Goal: Check status: Check status

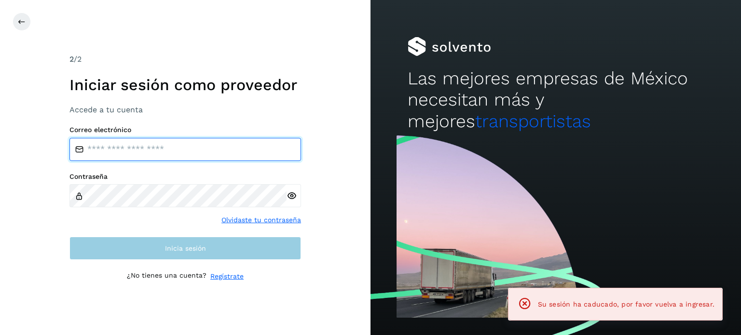
type input "**********"
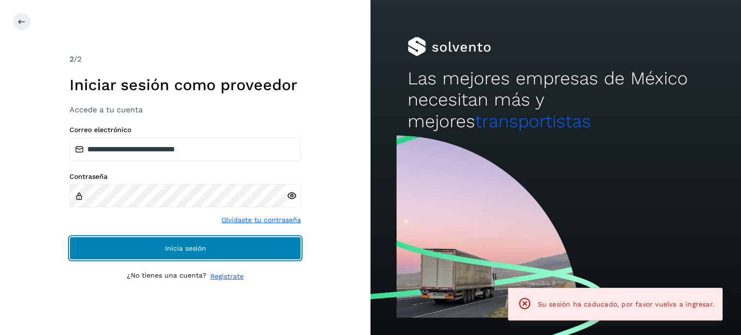
click at [281, 246] on button "Inicia sesión" at bounding box center [184, 248] width 231 height 23
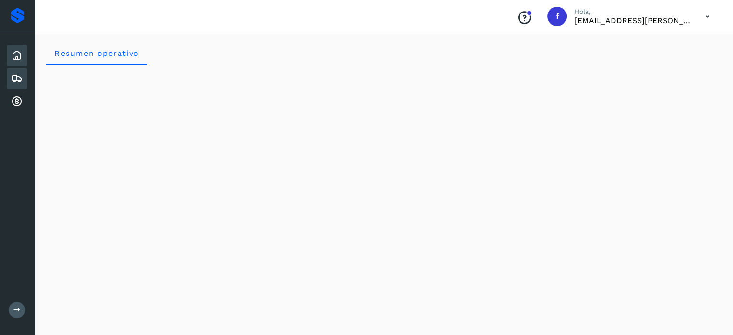
click at [23, 75] on div "Embarques" at bounding box center [17, 78] width 20 height 21
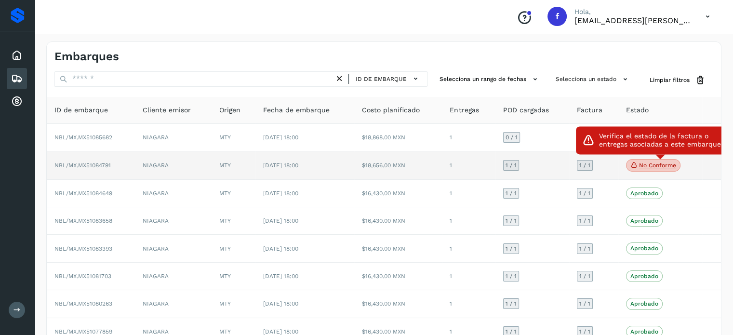
click at [636, 163] on icon at bounding box center [635, 165] width 8 height 9
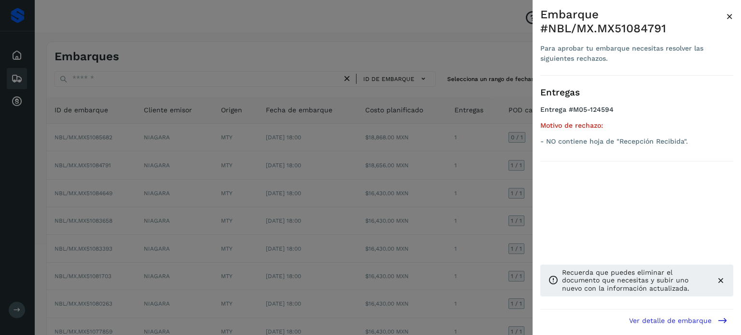
click at [282, 48] on div at bounding box center [370, 167] width 741 height 335
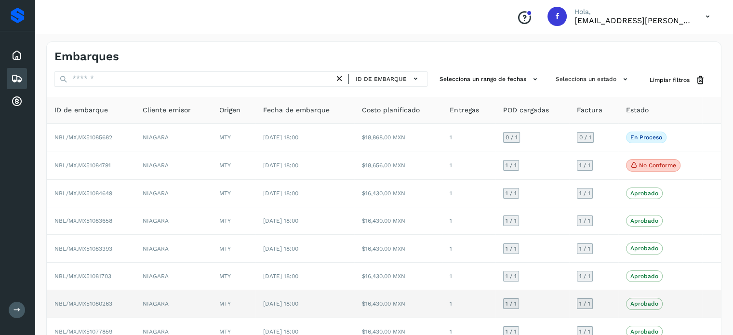
scroll to position [48, 0]
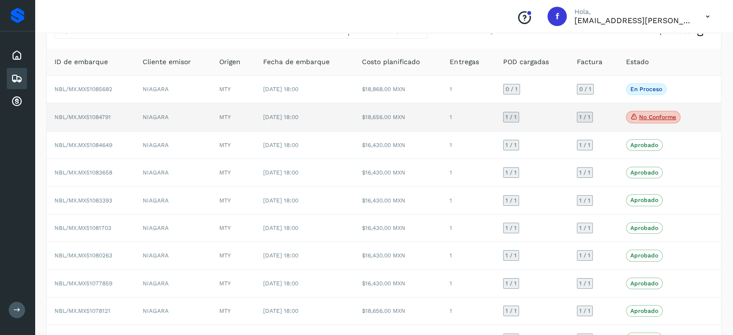
click at [674, 114] on p "No conforme" at bounding box center [657, 117] width 37 height 7
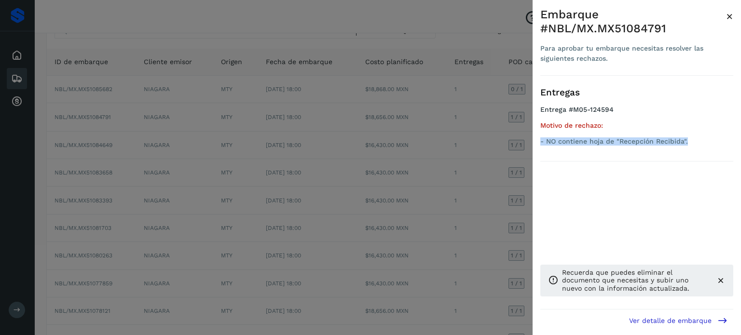
drag, startPoint x: 540, startPoint y: 140, endPoint x: 678, endPoint y: 150, distance: 139.2
click at [690, 147] on div "Embarque #NBL/MX.MX51084791 Para aprobar tu embarque necesitas resolver las sig…" at bounding box center [636, 175] width 208 height 351
copy p "- NO contiene hoja de "Recepción Recibida"."
click at [732, 17] on span "×" at bounding box center [729, 17] width 7 height 14
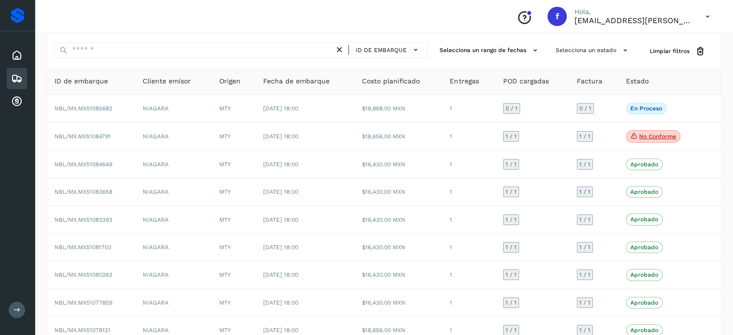
scroll to position [12, 0]
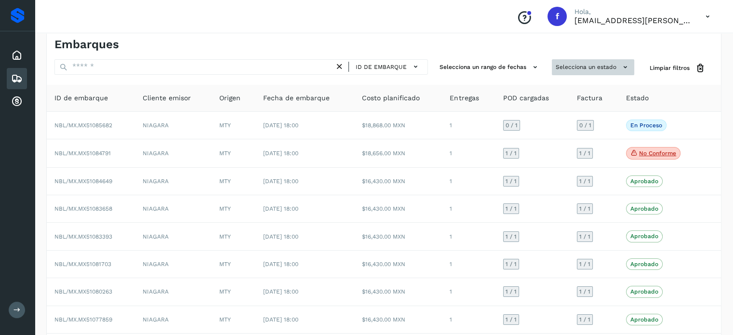
click at [573, 63] on button "Selecciona un estado" at bounding box center [593, 67] width 82 height 16
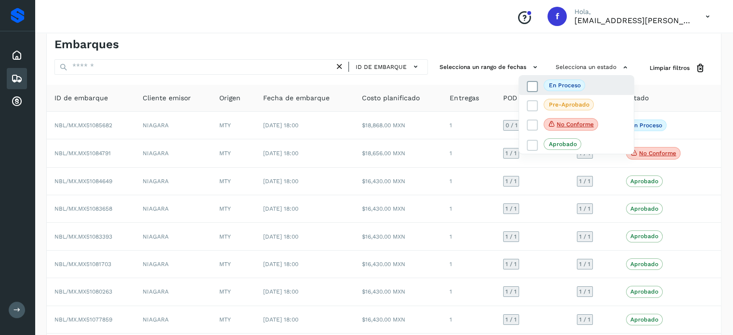
click at [570, 82] on p "En proceso" at bounding box center [565, 85] width 32 height 7
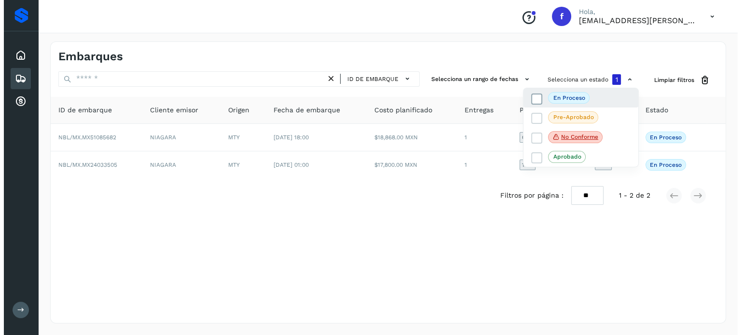
scroll to position [0, 0]
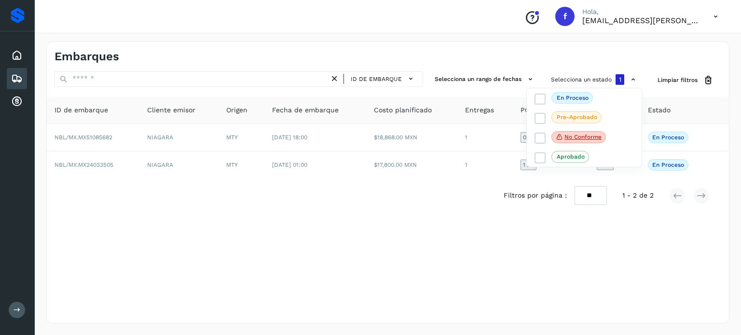
click at [129, 162] on div at bounding box center [370, 167] width 741 height 335
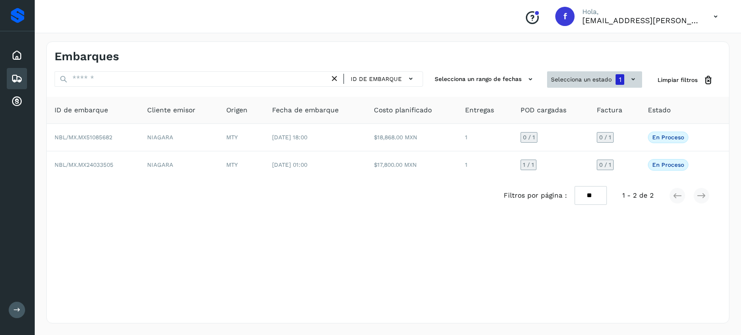
click at [569, 79] on button "Selecciona un estado 1" at bounding box center [594, 79] width 95 height 16
